Goal: Transaction & Acquisition: Obtain resource

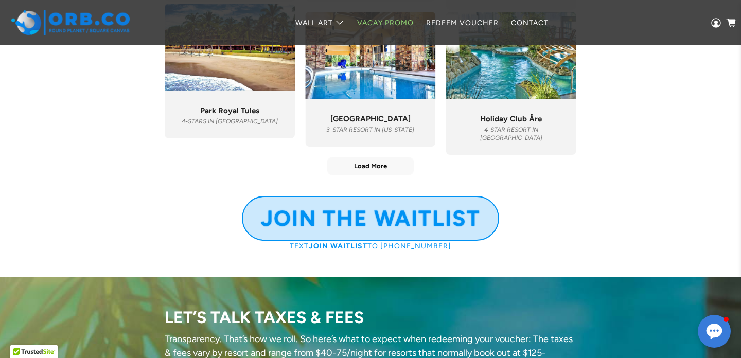
scroll to position [4034, 0]
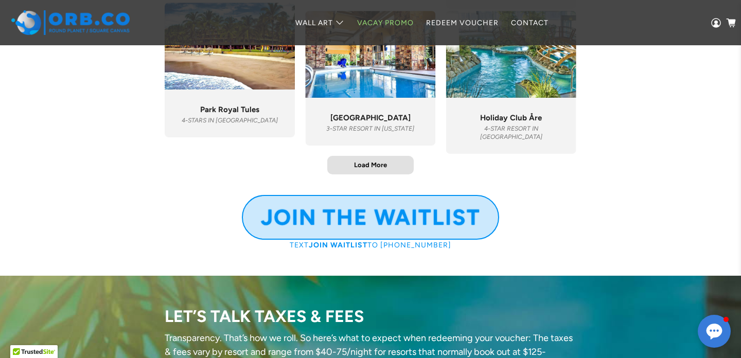
click at [361, 169] on span "Load More" at bounding box center [370, 164] width 33 height 9
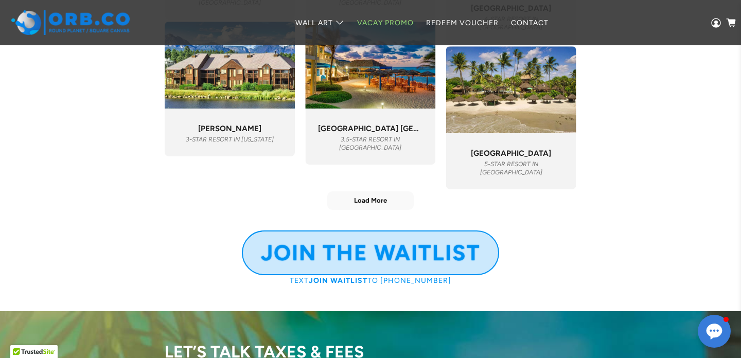
scroll to position [4896, 0]
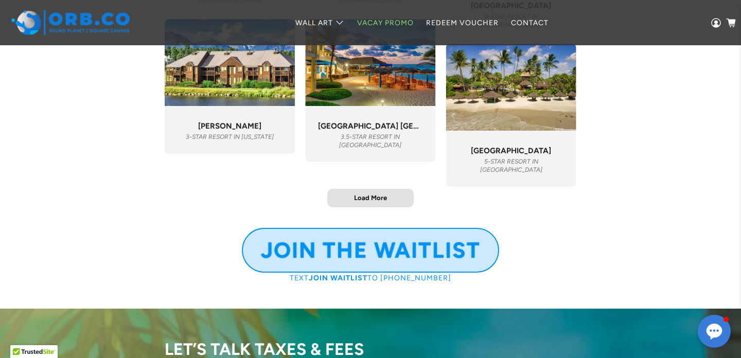
click at [370, 202] on span "Load More" at bounding box center [370, 197] width 33 height 9
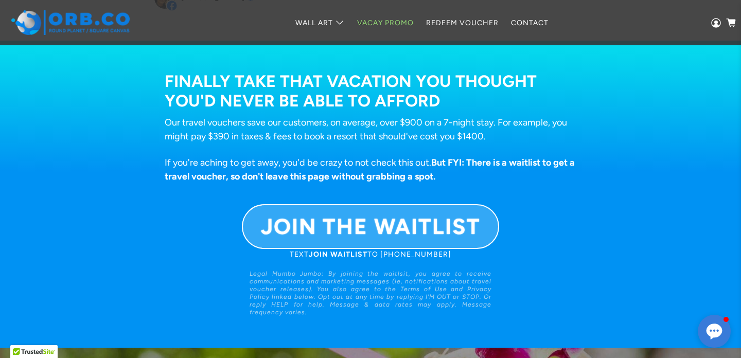
scroll to position [0, 0]
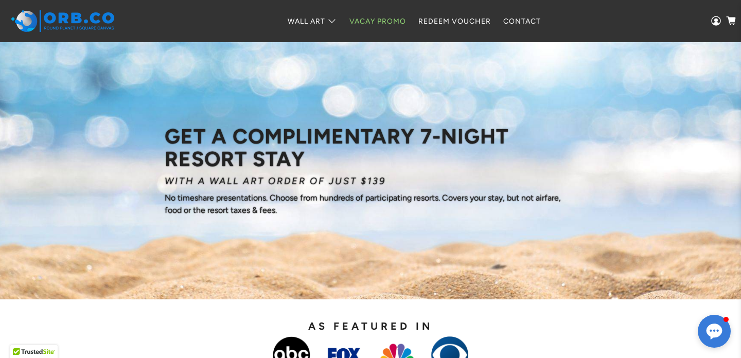
click at [380, 23] on link "Vacay Promo" at bounding box center [377, 21] width 69 height 27
click at [430, 20] on link "Redeem Voucher" at bounding box center [454, 21] width 85 height 27
